Goal: Task Accomplishment & Management: Use online tool/utility

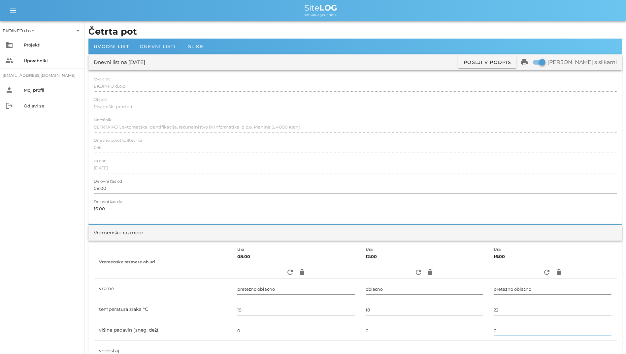
click at [160, 45] on span "Dnevni listi" at bounding box center [158, 47] width 36 height 6
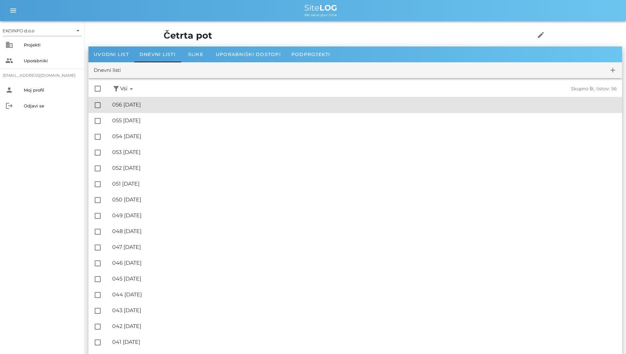
click at [142, 111] on div "🔏 056 [DATE] ✓ Podpisal: Nadzornik ✓ Podpisal: Sestavljalec ✓ Podpisal: Odgovor…" at bounding box center [364, 105] width 505 height 15
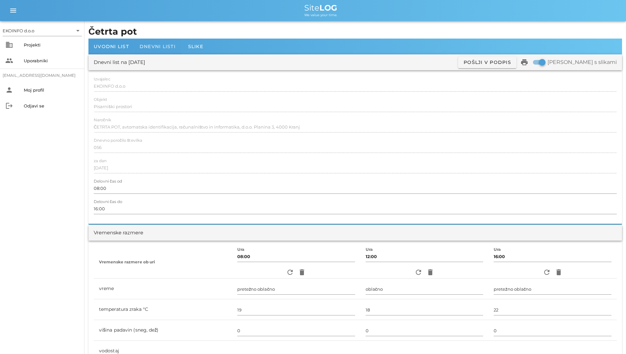
click at [158, 39] on div "Dnevni listi" at bounding box center [157, 47] width 47 height 16
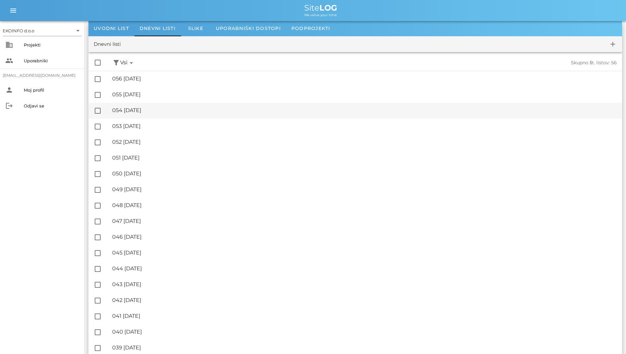
scroll to position [33, 0]
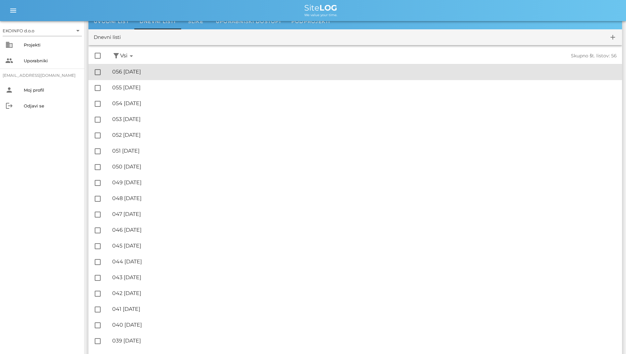
click at [164, 71] on div "🔏 056 [DATE]" at bounding box center [364, 72] width 505 height 6
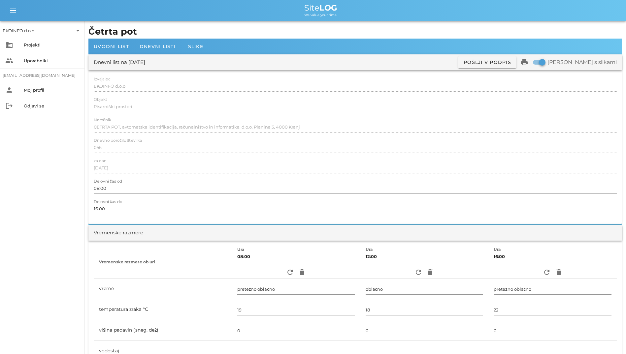
click at [160, 54] on div at bounding box center [157, 54] width 47 height 1
click at [160, 48] on span "Dnevni listi" at bounding box center [158, 47] width 36 height 6
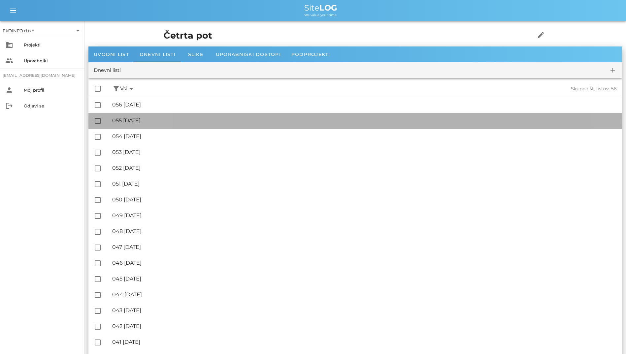
click at [137, 118] on div "🔏 055 [DATE]" at bounding box center [364, 121] width 505 height 6
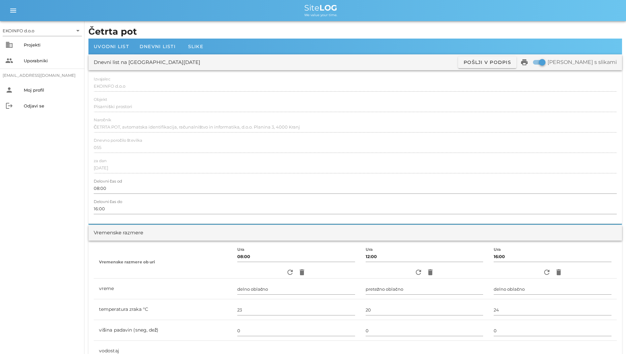
click at [57, 205] on div "EKOINFO d.o.o arrow_drop_down business Projekti people Uporabniki [EMAIL_ADDRES…" at bounding box center [42, 187] width 84 height 333
click at [156, 51] on div "Dnevni listi" at bounding box center [157, 47] width 47 height 16
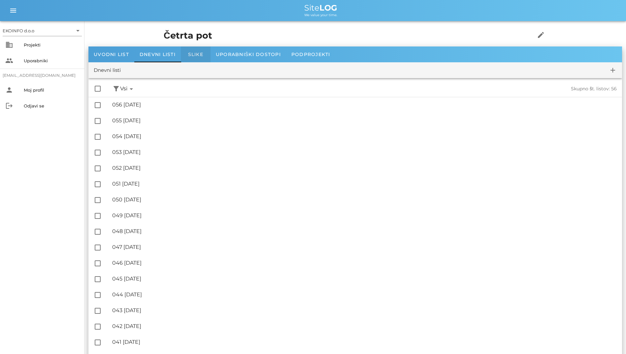
click at [199, 53] on span "Slike" at bounding box center [195, 54] width 15 height 6
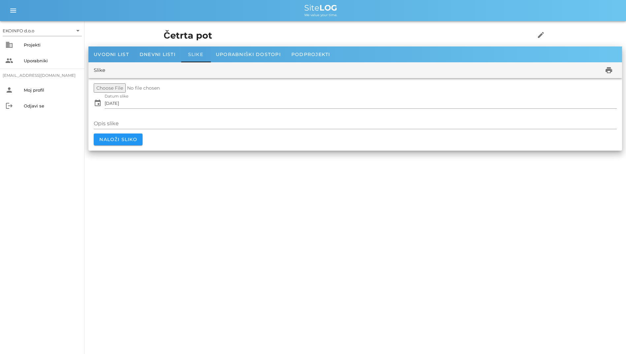
click at [210, 54] on div "Slike" at bounding box center [196, 55] width 30 height 16
click at [215, 54] on div "Uporabniški dostopi" at bounding box center [249, 55] width 76 height 16
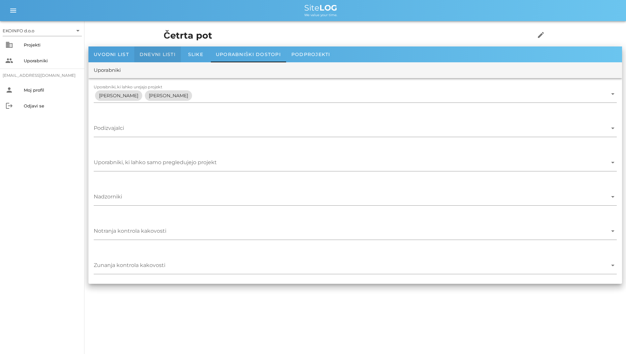
click at [137, 53] on div "Dnevni listi" at bounding box center [157, 55] width 47 height 16
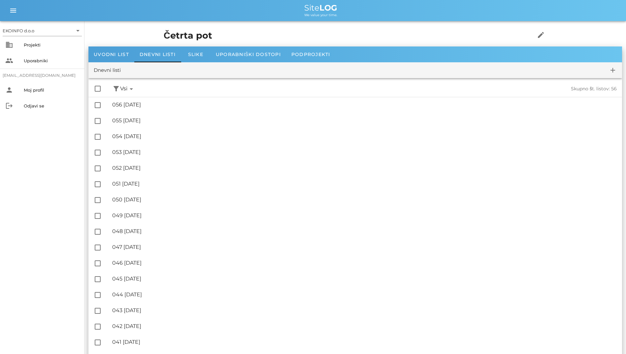
click at [72, 216] on div "EKOINFO d.o.o arrow_drop_down business Projekti people Uporabniki [EMAIL_ADDRES…" at bounding box center [42, 187] width 84 height 333
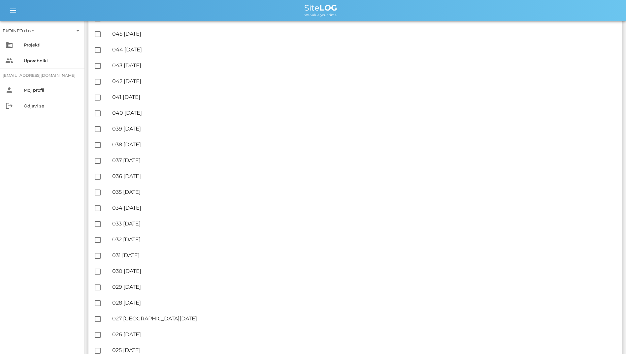
scroll to position [264, 0]
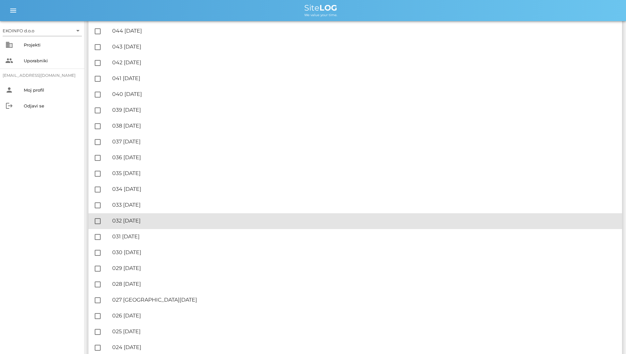
click at [240, 219] on div "🔏 032 [DATE]" at bounding box center [364, 221] width 505 height 6
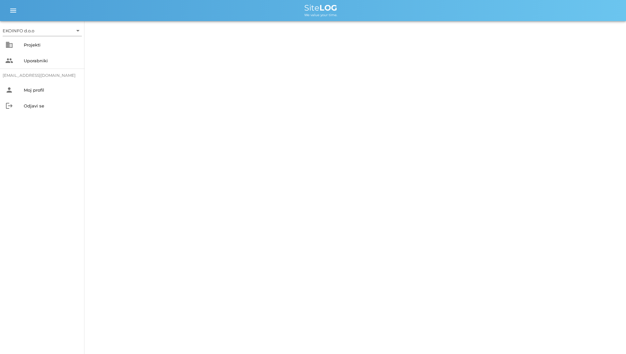
click at [240, 219] on div "EKOINFO d.o.o arrow_drop_down business Projekti people Uporabniki [EMAIL_ADDRES…" at bounding box center [313, 177] width 626 height 354
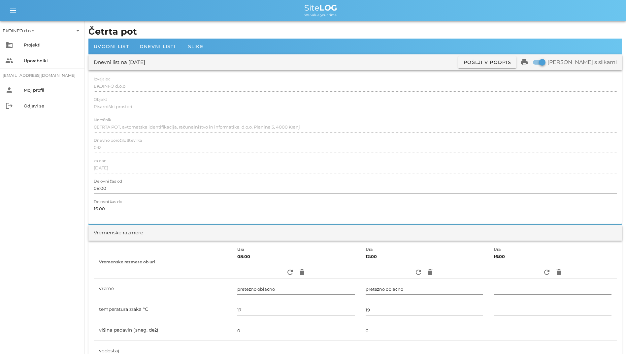
click at [220, 226] on div "Vremenske razmere" at bounding box center [355, 233] width 534 height 16
click at [547, 274] on icon "refresh" at bounding box center [547, 273] width 8 height 8
type input "oblačno"
type input "19"
type input "0"
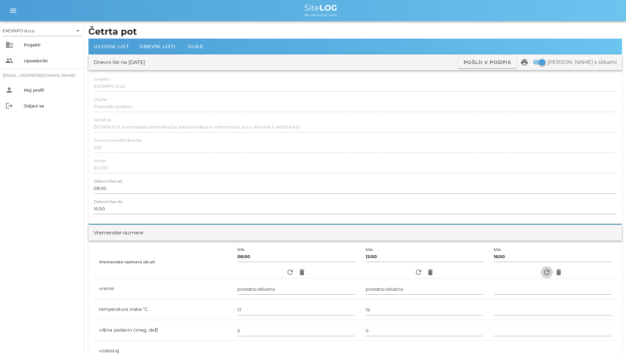
type input "0.83 m/s šibek Z"
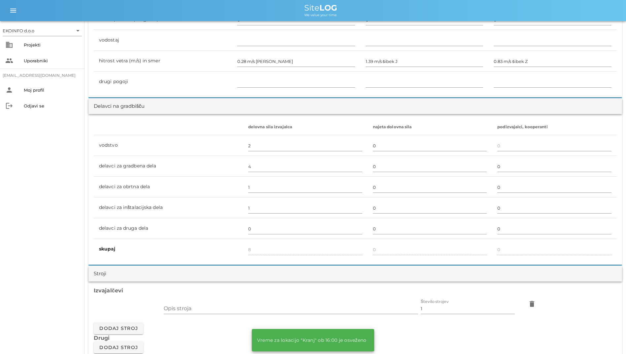
scroll to position [363, 0]
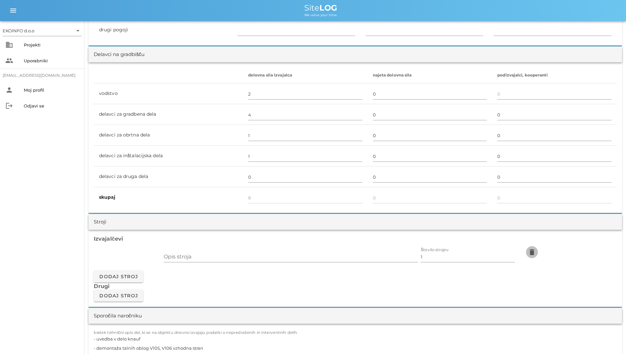
click at [536, 252] on icon "delete" at bounding box center [532, 253] width 8 height 8
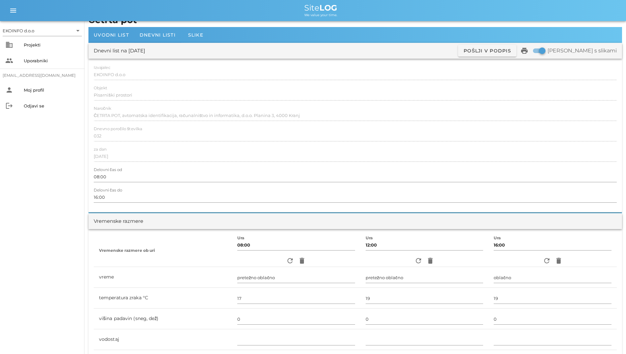
scroll to position [0, 0]
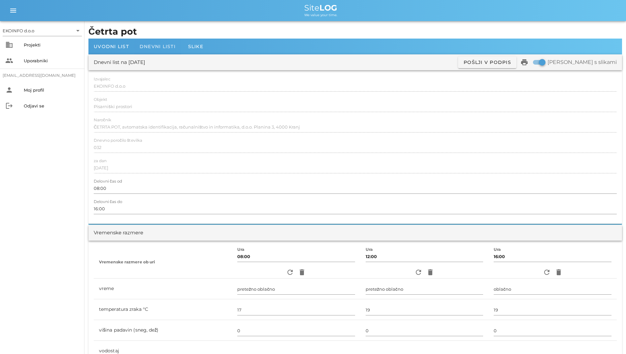
click at [153, 49] on span "Dnevni listi" at bounding box center [158, 47] width 36 height 6
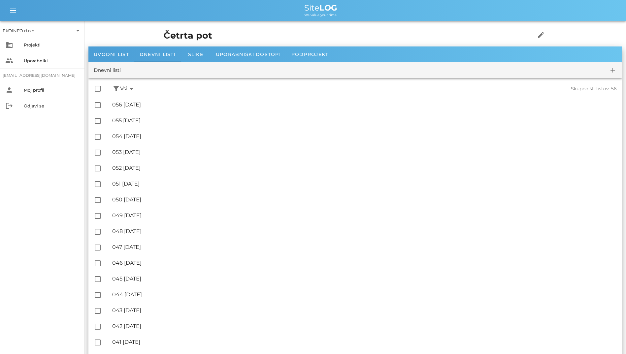
click at [52, 271] on div "EKOINFO d.o.o arrow_drop_down business Projekti people Uporabniki [EMAIL_ADDRES…" at bounding box center [42, 187] width 84 height 333
click at [9, 252] on div "EKOINFO d.o.o arrow_drop_down business Projekti people Uporabniki [EMAIL_ADDRES…" at bounding box center [42, 187] width 84 height 333
click at [230, 56] on span "Uporabniški dostopi" at bounding box center [248, 54] width 65 height 6
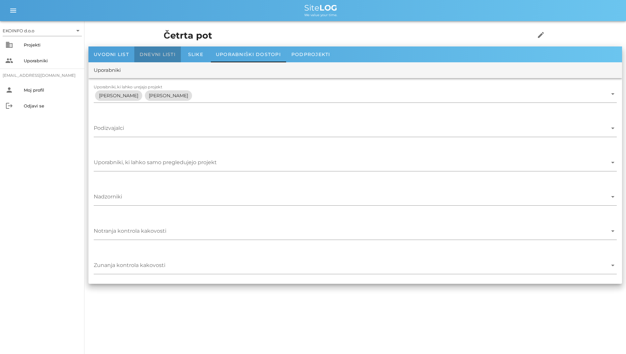
click at [154, 56] on span "Dnevni listi" at bounding box center [158, 54] width 36 height 6
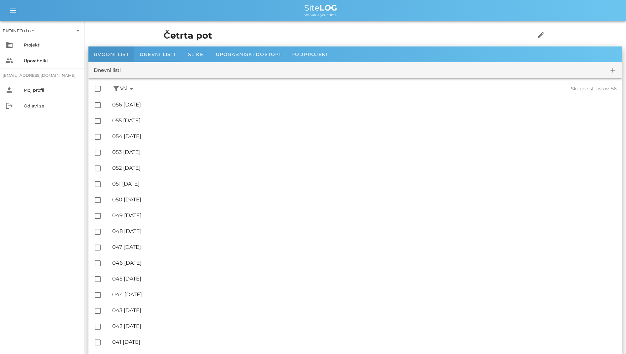
click at [128, 58] on div "Uvodni list" at bounding box center [111, 55] width 46 height 16
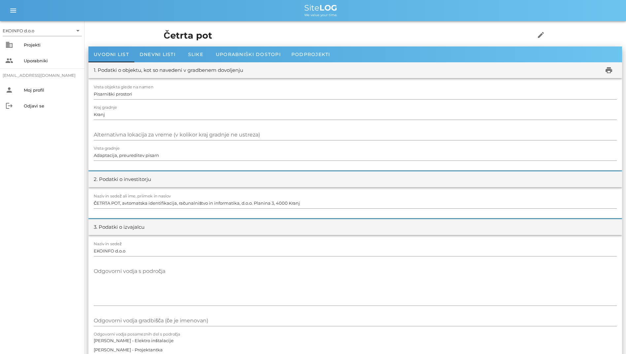
drag, startPoint x: 302, startPoint y: 5, endPoint x: 350, endPoint y: 19, distance: 49.8
click at [350, 19] on div "menu menu Site LOG We value your time." at bounding box center [313, 10] width 626 height 21
drag, startPoint x: 350, startPoint y: 19, endPoint x: 334, endPoint y: 30, distance: 18.9
click at [334, 30] on h1 "Četrta pot" at bounding box center [339, 36] width 351 height 14
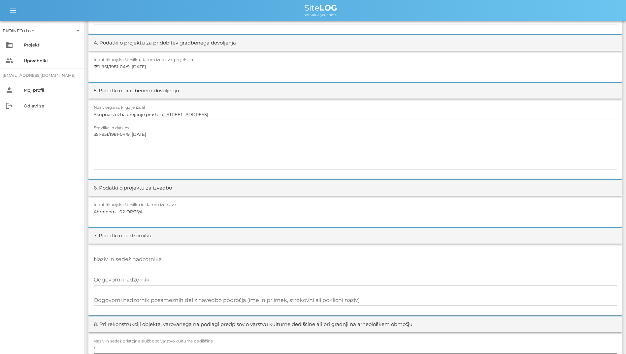
scroll to position [462, 0]
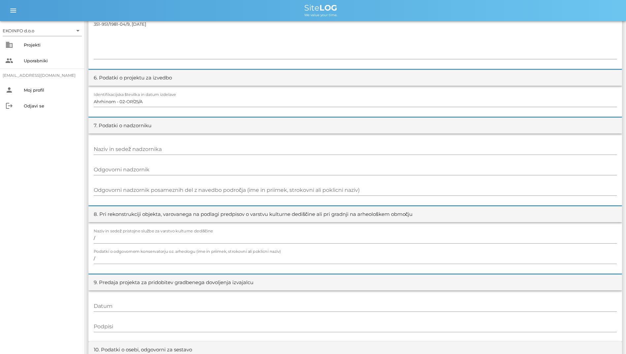
click at [70, 201] on div "EKOINFO d.o.o arrow_drop_down business Projekti people Uporabniki [EMAIL_ADDRES…" at bounding box center [42, 187] width 84 height 333
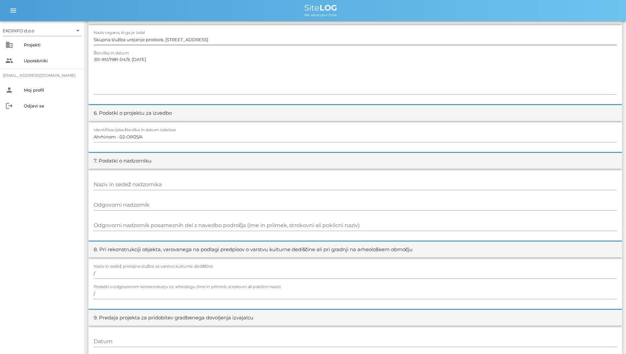
scroll to position [429, 0]
